Goal: Information Seeking & Learning: Check status

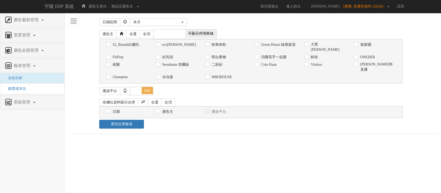
click at [321, 66] on label "Vitabox" at bounding box center [316, 64] width 13 height 5
click at [308, 66] on input "Vitabox" at bounding box center [306, 64] width 3 height 3
checkbox input "true"
click at [107, 110] on input "日期" at bounding box center [107, 111] width 3 height 3
checkbox input "true"
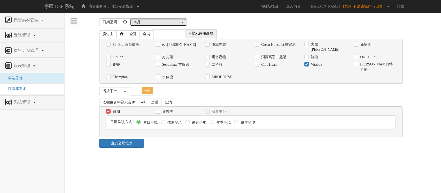
click at [168, 24] on div "本月" at bounding box center [156, 22] width 47 height 5
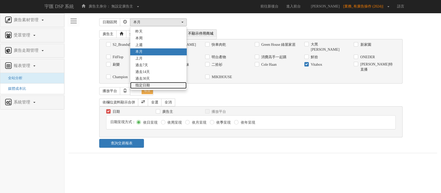
click at [151, 86] on link "指定日期" at bounding box center [158, 85] width 56 height 7
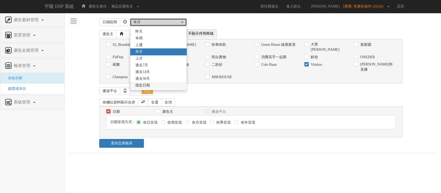
select select "Custom"
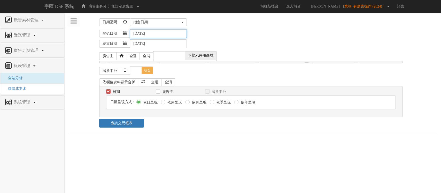
click at [142, 33] on input "[DATE]" at bounding box center [158, 33] width 57 height 9
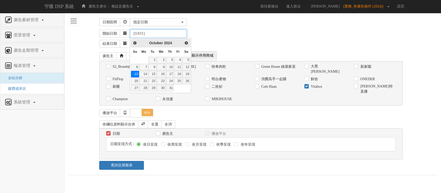
type input "[DATE]"
click at [274, 33] on div "開始日期 [DATE]" at bounding box center [268, 33] width 338 height 9
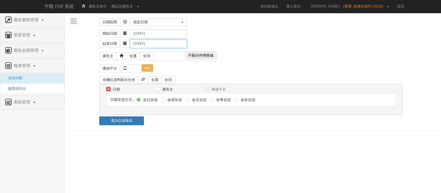
click at [142, 44] on input "[DATE]" at bounding box center [158, 43] width 57 height 9
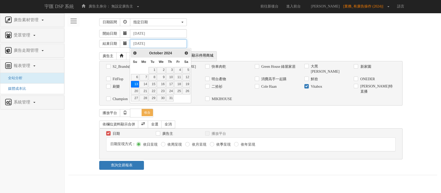
type input "[DATE]"
click at [165, 38] on div "結束日期 [DATE]" at bounding box center [268, 43] width 338 height 10
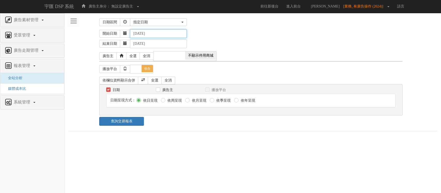
click at [170, 33] on input "[DATE]" at bounding box center [158, 33] width 57 height 9
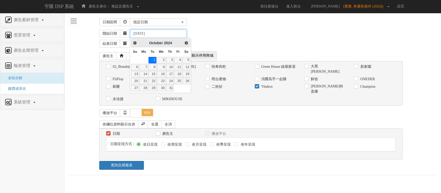
type input "[DATE]"
click at [224, 35] on div "開始日期 [DATE]" at bounding box center [268, 33] width 338 height 9
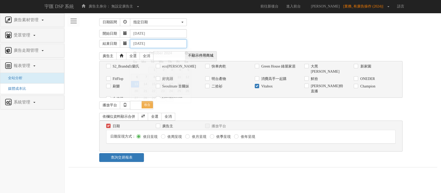
click at [141, 44] on input "[DATE]" at bounding box center [158, 43] width 57 height 9
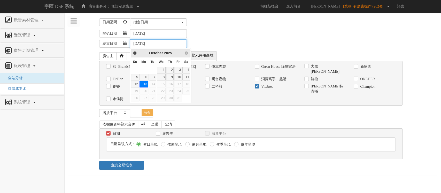
type input "[DATE]"
click at [225, 30] on div "開始日期 [DATE]" at bounding box center [268, 33] width 338 height 9
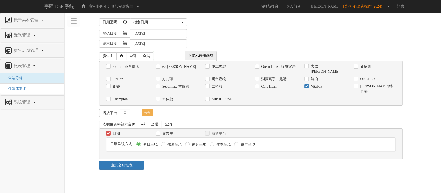
click at [190, 142] on div "依月呈現" at bounding box center [195, 144] width 21 height 5
click at [188, 143] on input "依月呈現" at bounding box center [186, 144] width 3 height 3
radio input "true"
click at [134, 161] on link "查詢交易報表" at bounding box center [121, 165] width 45 height 9
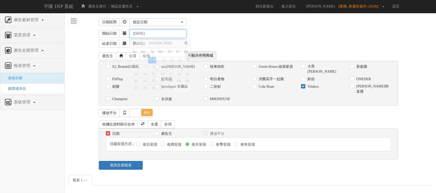
click at [140, 33] on input "[DATE]" at bounding box center [158, 33] width 57 height 9
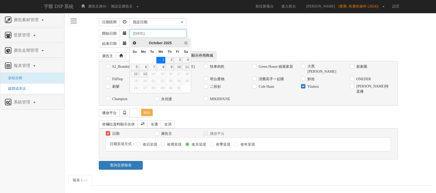
type input "[DATE]"
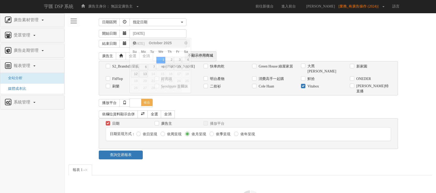
click at [197, 33] on div "開始日期 [DATE]" at bounding box center [265, 33] width 333 height 9
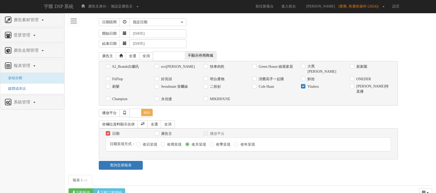
click at [145, 142] on label "依日呈現" at bounding box center [149, 144] width 16 height 5
click at [140, 143] on input "依日呈現" at bounding box center [137, 144] width 3 height 3
radio input "true"
click at [139, 161] on link "查詢交易報表" at bounding box center [121, 165] width 44 height 9
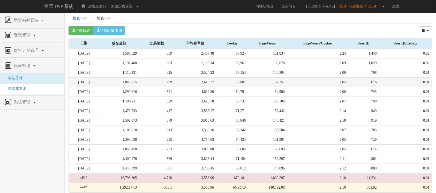
scroll to position [116, 0]
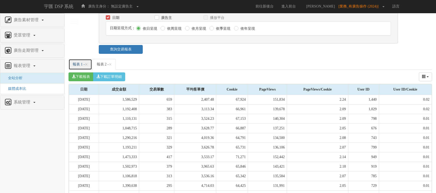
click at [71, 59] on link "報表 1 - ×" at bounding box center [81, 64] width 24 height 11
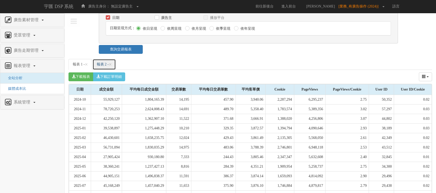
click at [100, 59] on link "報表 2 - ×" at bounding box center [105, 64] width 24 height 11
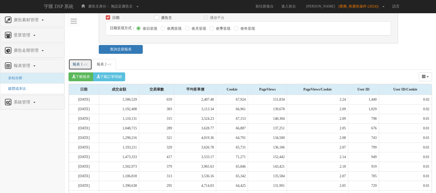
click at [77, 59] on link "報表 1 - ×" at bounding box center [81, 64] width 24 height 11
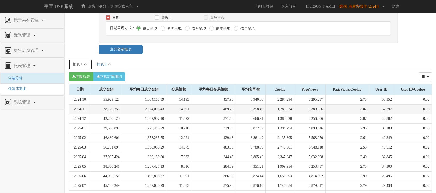
scroll to position [0, 0]
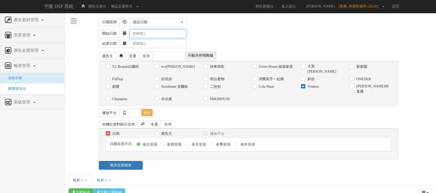
click at [141, 35] on input "[DATE]" at bounding box center [158, 33] width 57 height 9
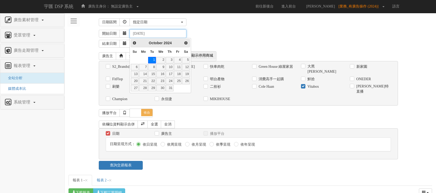
type input "[DATE]"
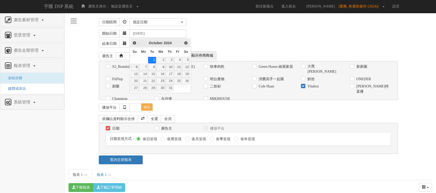
click at [210, 16] on div "廣告素材管理 廣告素材 素材預約變更 自訂貨架商品 受眾管理 Ip 群組 廣告走期管理 報表管理 全站分析 媒體成本比 系統管理 廣告驗證設定 日期區間 昨天…" at bounding box center [250, 181] width 371 height 336
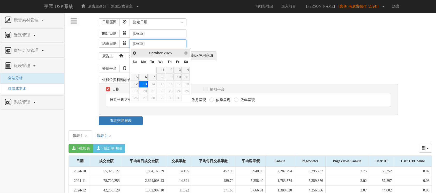
drag, startPoint x: 141, startPoint y: 44, endPoint x: 138, endPoint y: 43, distance: 3.2
click at [138, 43] on input "[DATE]" at bounding box center [158, 43] width 57 height 9
type input "[DATE]"
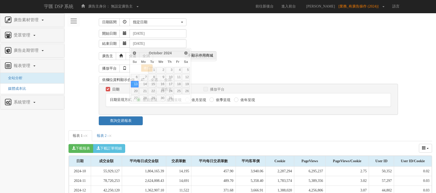
click at [226, 35] on div "開始日期 [DATE]" at bounding box center [265, 33] width 333 height 9
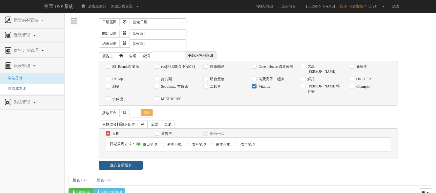
click at [136, 161] on link "查詢交易報表" at bounding box center [121, 165] width 44 height 9
click at [175, 169] on div "日期區間 昨天 本周 上週 本月 上月 過去7天 過去14天 過去30天 指定日期 指定日期 昨天 本周 上週 本月 上月 過去7天 過去14天 過去30天 …" at bounding box center [251, 186] width 364 height 338
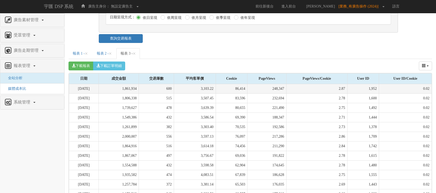
scroll to position [116, 0]
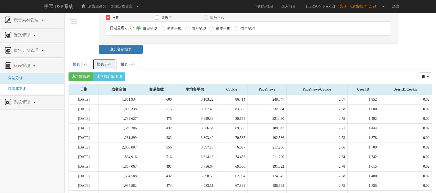
click at [106, 60] on link "報表 2 - ×" at bounding box center [105, 64] width 24 height 11
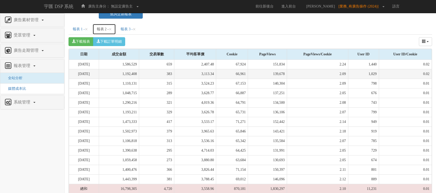
scroll to position [162, 0]
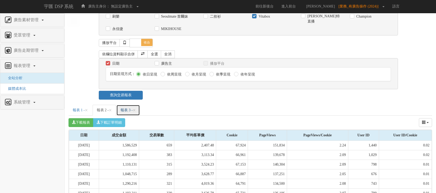
click at [135, 105] on link "報表 3 - ×" at bounding box center [128, 110] width 24 height 11
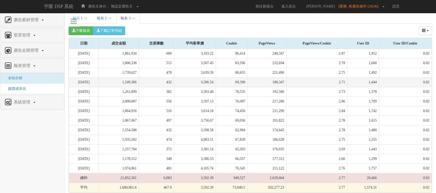
click at [208, 78] on td "3,586.54" at bounding box center [195, 83] width 42 height 10
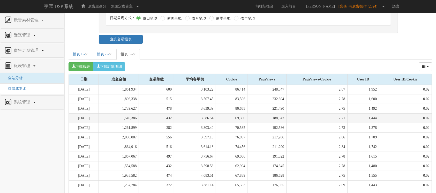
scroll to position [116, 0]
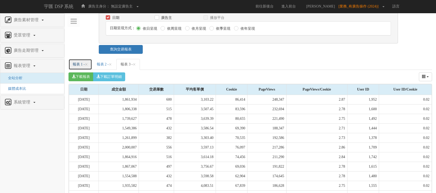
click at [79, 61] on link "報表 1 - ×" at bounding box center [81, 64] width 24 height 11
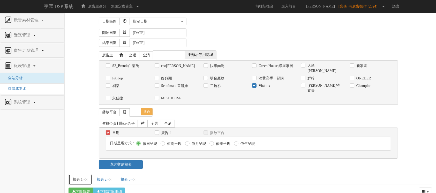
scroll to position [0, 0]
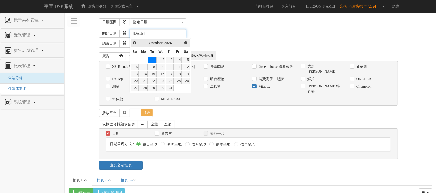
drag, startPoint x: 147, startPoint y: 34, endPoint x: 143, endPoint y: 34, distance: 4.1
click at [143, 34] on input "[DATE]" at bounding box center [158, 33] width 57 height 9
type input "[DATE]"
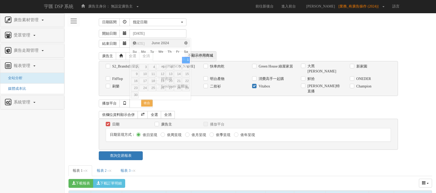
click at [240, 47] on div "結束日期 [DATE]" at bounding box center [265, 43] width 333 height 10
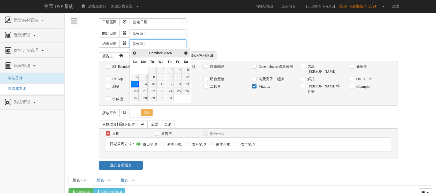
click at [140, 44] on input "[DATE]" at bounding box center [158, 43] width 57 height 9
click at [140, 43] on input "[DATE]" at bounding box center [158, 43] width 57 height 9
click at [140, 44] on input "[DATE]" at bounding box center [158, 43] width 57 height 9
type input "[DATE]"
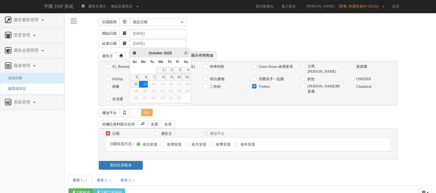
click at [213, 47] on div "結束日期 [DATE]" at bounding box center [265, 43] width 333 height 10
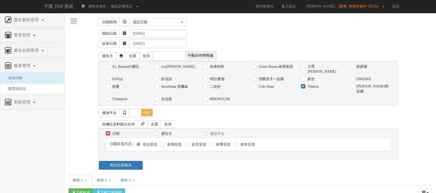
click at [167, 142] on label "依周呈現" at bounding box center [174, 144] width 16 height 5
click at [164, 143] on input "依周呈現" at bounding box center [162, 144] width 3 height 3
radio input "true"
click at [199, 142] on label "依月呈現" at bounding box center [198, 144] width 16 height 5
click at [188, 143] on input "依月呈現" at bounding box center [186, 144] width 3 height 3
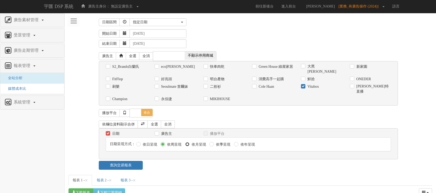
radio input "true"
click at [137, 161] on link "查詢交易報表" at bounding box center [121, 165] width 44 height 9
click at [178, 161] on div "查詢交易報表" at bounding box center [250, 165] width 311 height 9
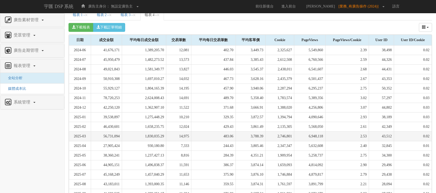
scroll to position [154, 0]
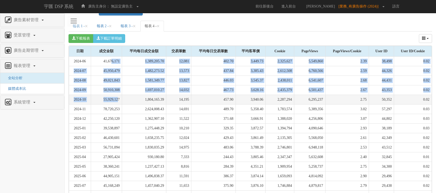
drag, startPoint x: 113, startPoint y: 56, endPoint x: 120, endPoint y: 93, distance: 37.5
click at [120, 93] on tbody "2024-06 41,676,171 1,389,205.70 12,081 402.70 3,449.73 2,325,627 5,549,860 2.39…" at bounding box center [250, 148] width 363 height 182
click at [120, 95] on td "55,929,127" at bounding box center [106, 100] width 31 height 10
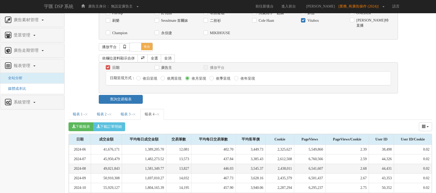
scroll to position [0, 0]
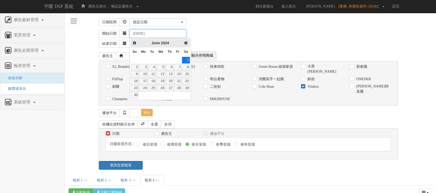
click at [139, 37] on input "[DATE]" at bounding box center [158, 33] width 57 height 9
click at [141, 33] on input "202ˇ-6-1" at bounding box center [158, 33] width 57 height 9
type input "[DATE]"
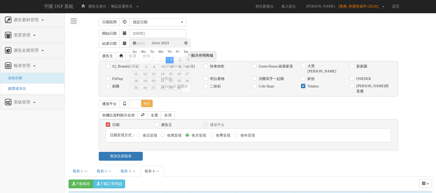
click at [230, 28] on div "開始日期 [DATE] 結束日期 [DATE]" at bounding box center [251, 39] width 364 height 22
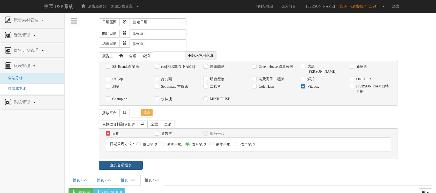
click at [132, 162] on link "查詢交易報表" at bounding box center [121, 165] width 44 height 9
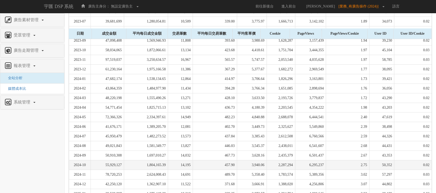
scroll to position [215, 0]
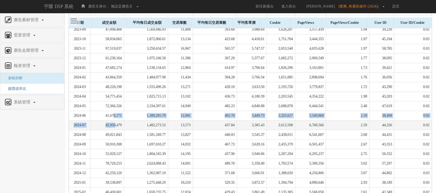
drag, startPoint x: 115, startPoint y: 109, endPoint x: 117, endPoint y: 119, distance: 10.2
click at [117, 119] on tbody "2023-06 35,090,328 1,169,677.60 9,555 318.50 3,672.46 1,649,744 2,910,972 1.76 …" at bounding box center [250, 144] width 363 height 297
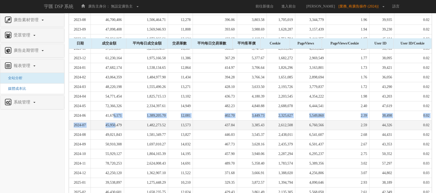
scroll to position [261, 0]
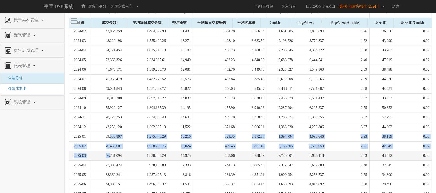
drag, startPoint x: 112, startPoint y: 133, endPoint x: 110, endPoint y: 149, distance: 15.9
click at [110, 149] on tbody "2023-06 35,090,328 1,169,677.60 9,555 318.50 3,672.46 1,649,744 2,910,972 1.76 …" at bounding box center [250, 98] width 363 height 297
click at [110, 151] on td "56,731,094" at bounding box center [107, 156] width 33 height 10
